Goal: Task Accomplishment & Management: Manage account settings

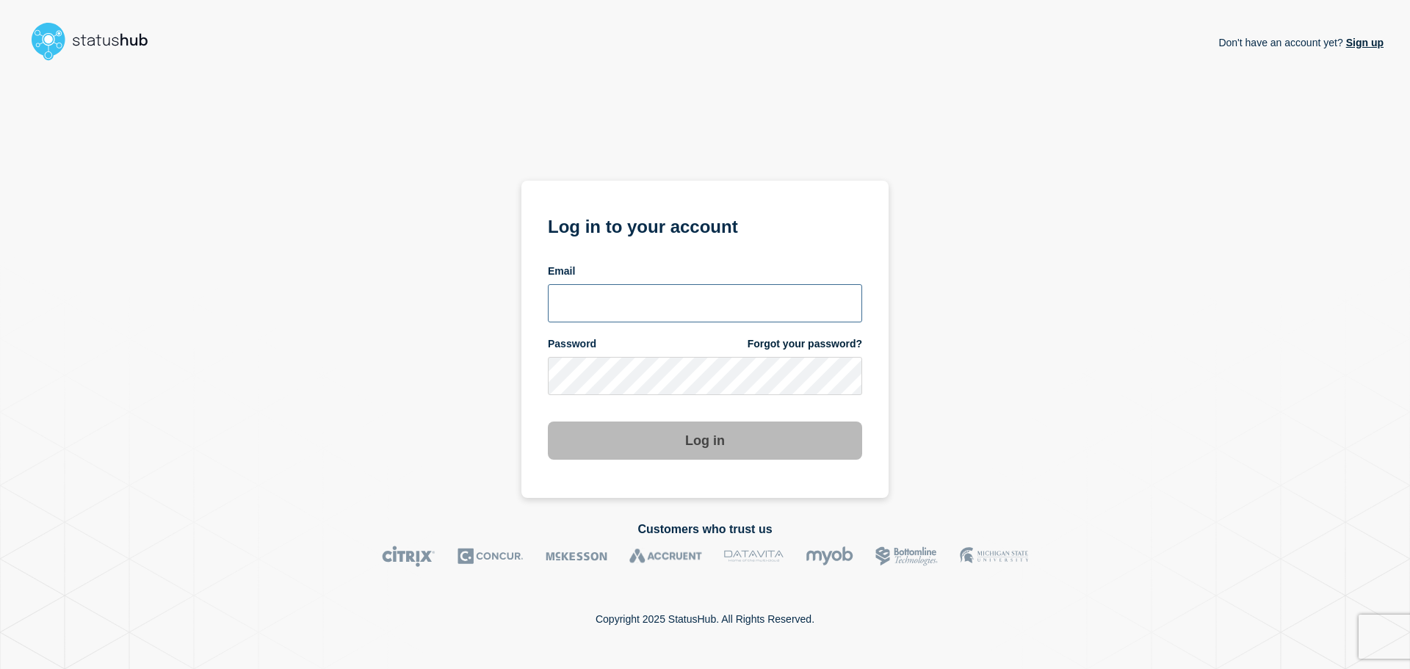
click at [607, 310] on input "email input" at bounding box center [705, 303] width 314 height 38
click at [643, 306] on input "[PERSON_NAME][EMAIL_ADDRESS][DOMAIN_NAME]" at bounding box center [705, 303] width 314 height 38
click at [636, 305] on input "[PERSON_NAME][EMAIL_ADDRESS][DOMAIN_NAME]" at bounding box center [705, 303] width 314 height 38
type input "[PERSON_NAME][EMAIL_ADDRESS][DOMAIN_NAME]"
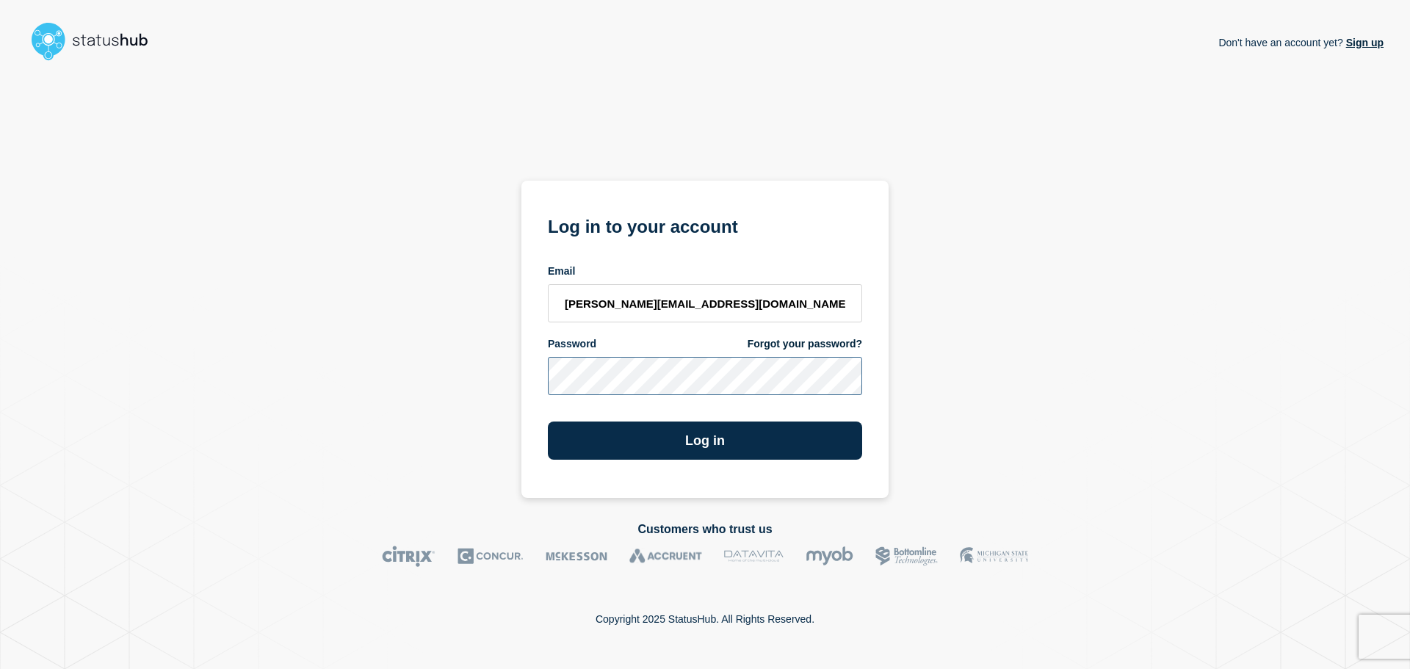
click at [548, 422] on button "Log in" at bounding box center [705, 441] width 314 height 38
